Goal: Task Accomplishment & Management: Manage account settings

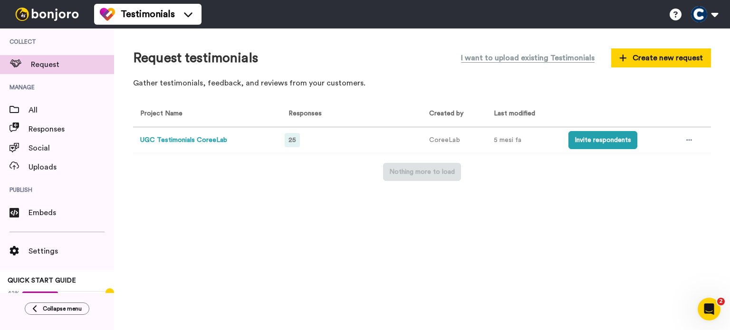
click at [295, 139] on span "25" at bounding box center [292, 140] width 8 height 7
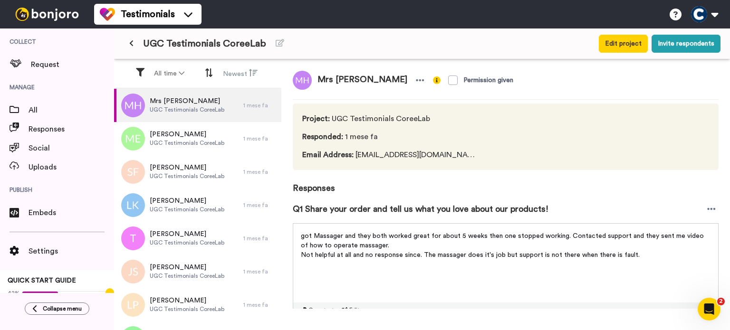
click at [144, 39] on span "UGC Testimonials CoreeLab" at bounding box center [204, 43] width 123 height 13
